Goal: Navigation & Orientation: Go to known website

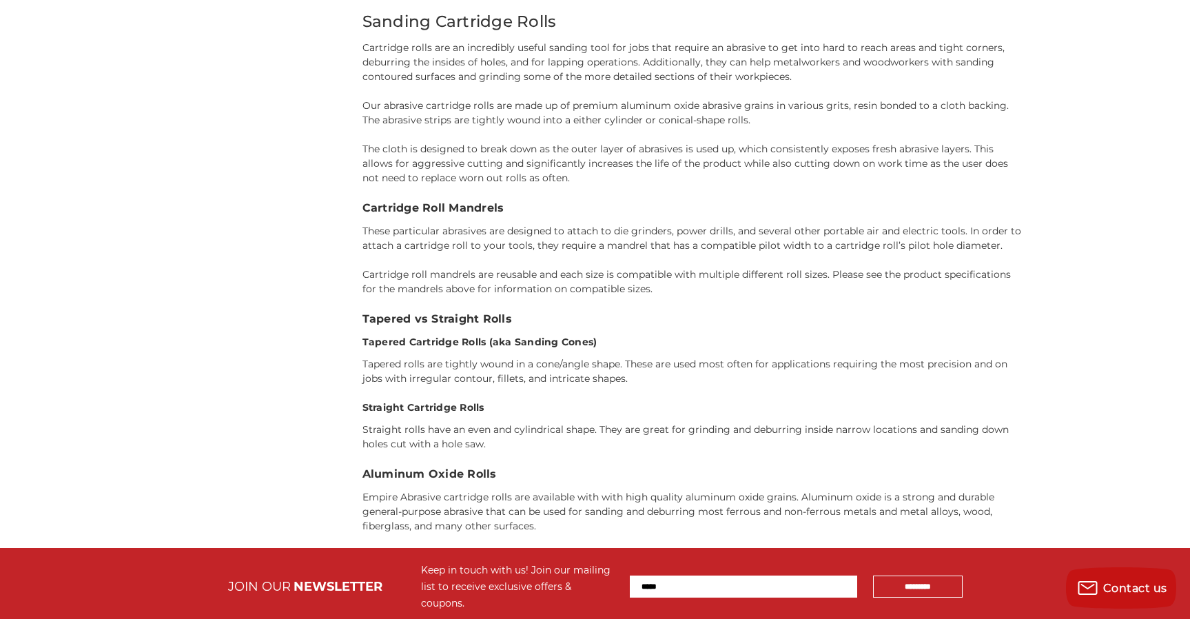
scroll to position [2046, 0]
